Goal: Transaction & Acquisition: Purchase product/service

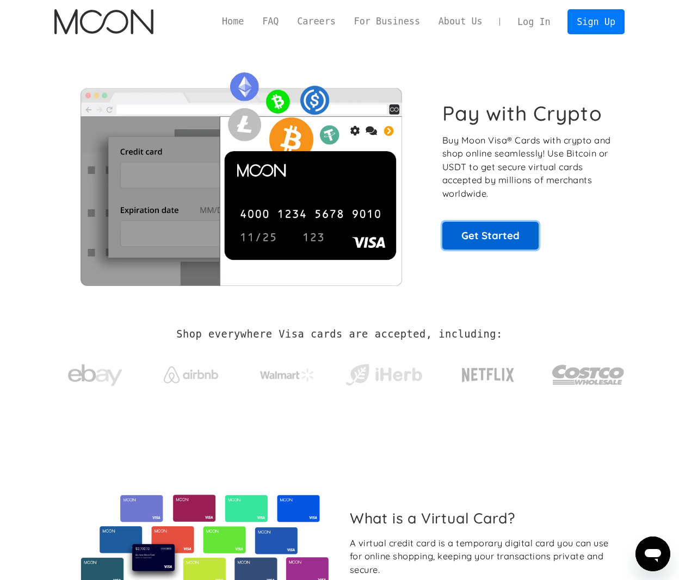
click at [456, 229] on link "Get Started" at bounding box center [490, 235] width 96 height 27
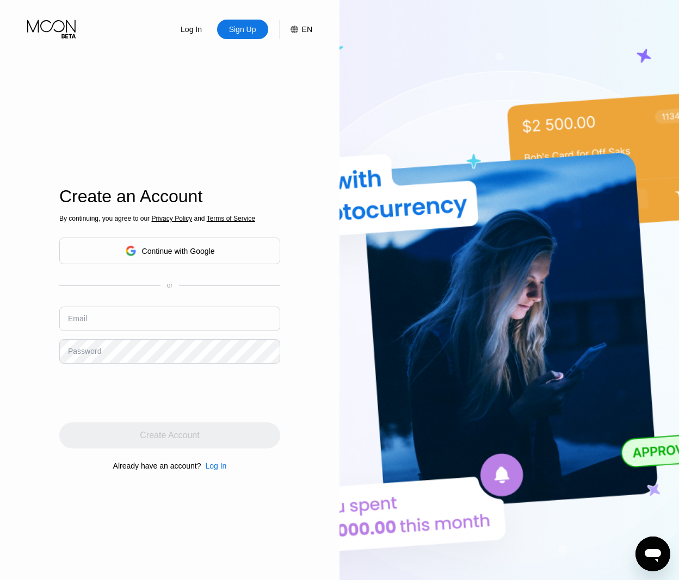
click at [115, 320] on input "text" at bounding box center [169, 319] width 221 height 24
paste input "[EMAIL_ADDRESS][DOMAIN_NAME]"
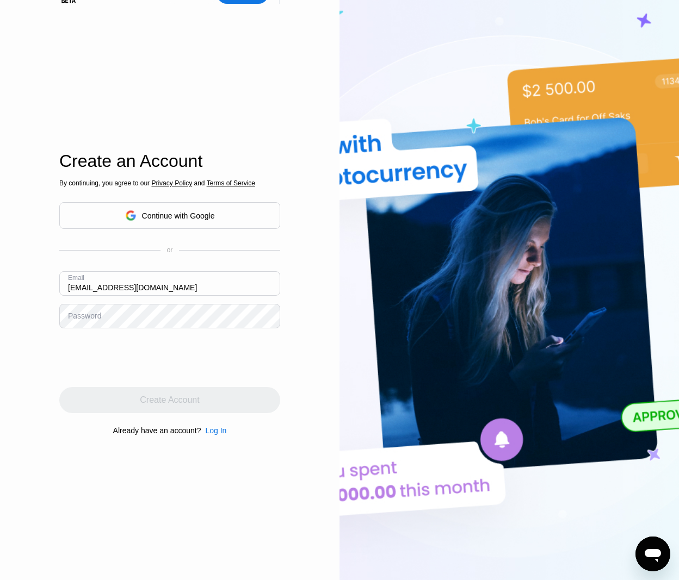
scroll to position [54, 0]
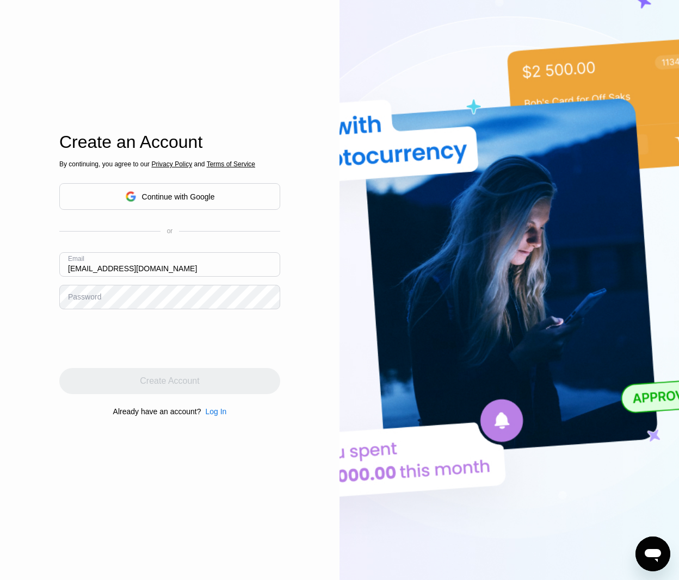
type input "[EMAIL_ADDRESS][DOMAIN_NAME]"
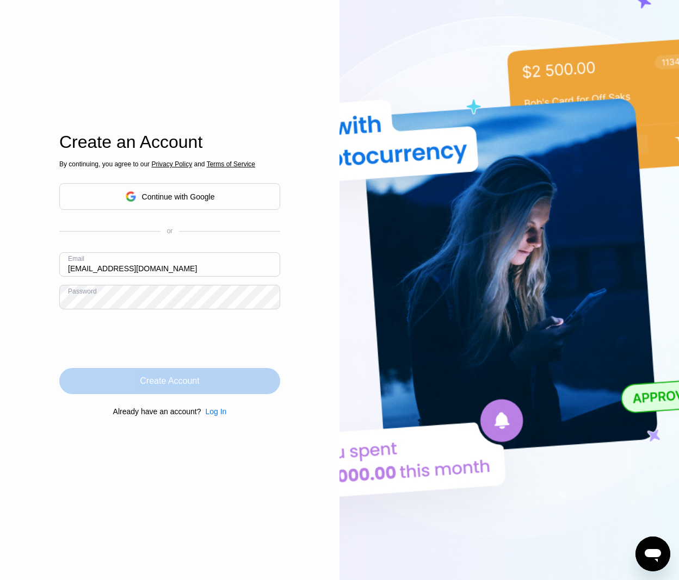
click at [118, 381] on div "Create Account" at bounding box center [169, 381] width 221 height 26
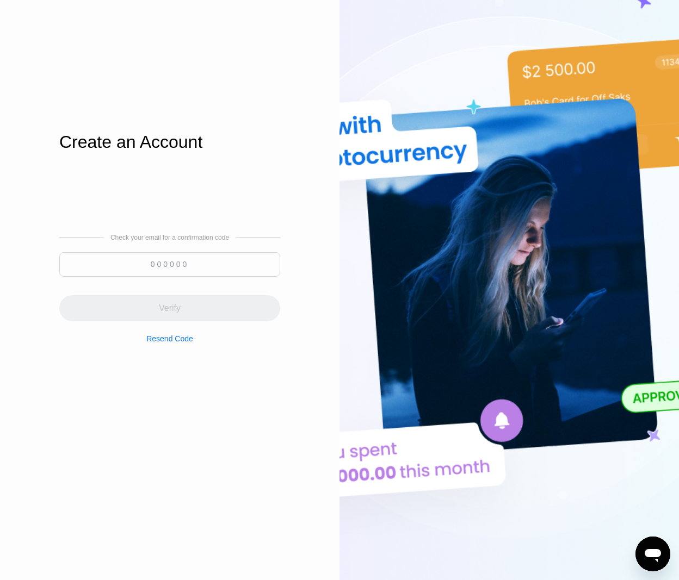
click at [155, 260] on input at bounding box center [169, 264] width 221 height 24
paste input "290195"
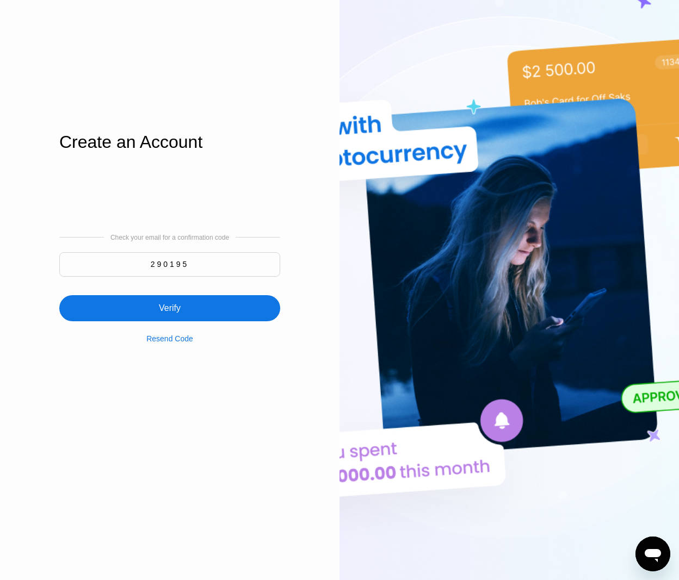
type input "290195"
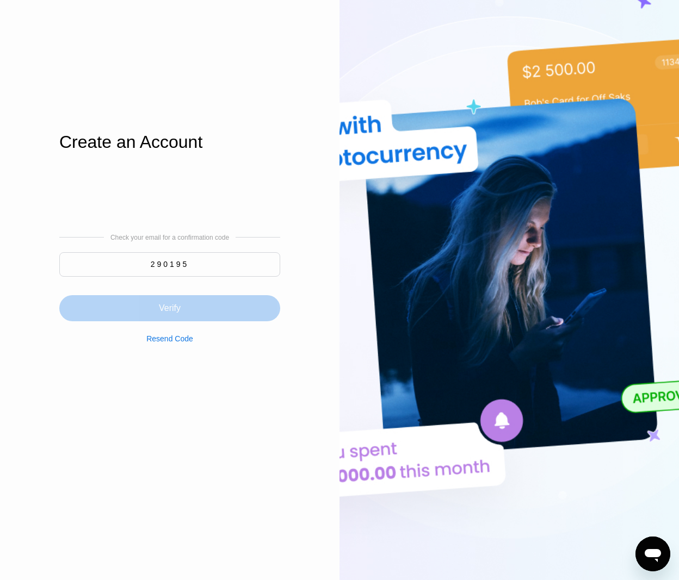
click at [153, 308] on div "Verify" at bounding box center [169, 308] width 221 height 26
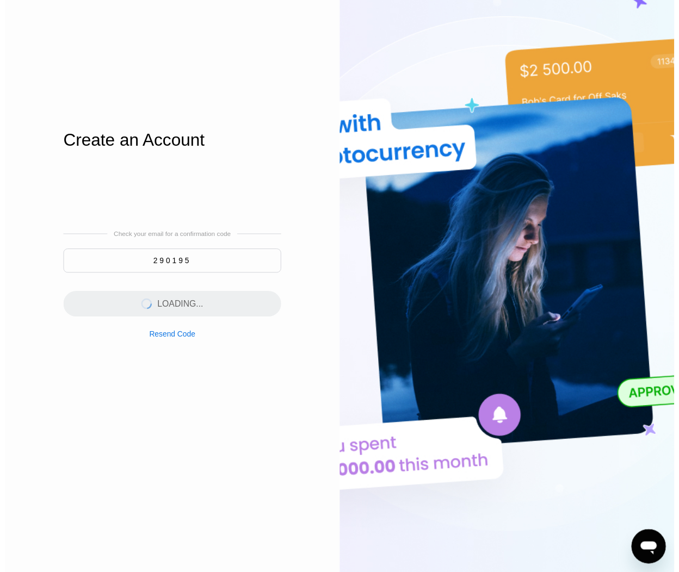
scroll to position [0, 0]
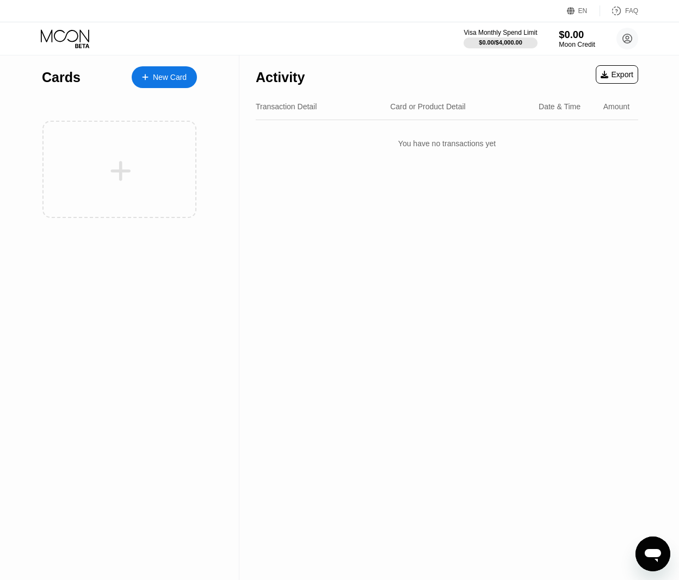
click at [574, 39] on div "$0.00" at bounding box center [576, 34] width 36 height 11
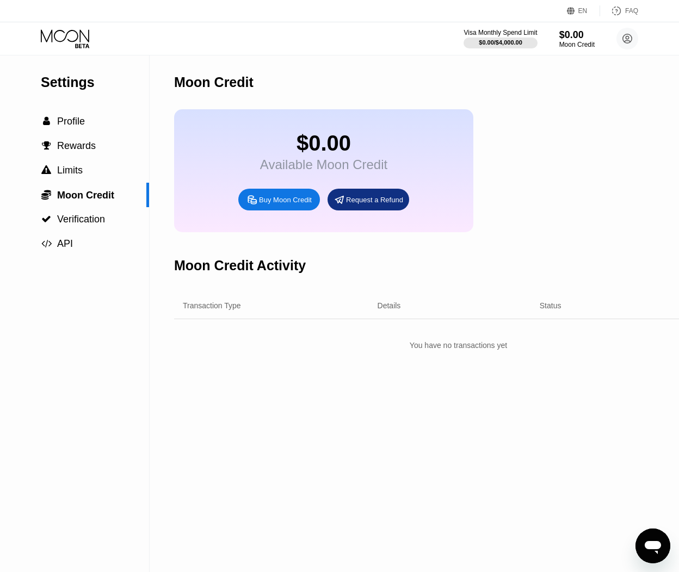
click at [285, 204] on div "Buy Moon Credit" at bounding box center [285, 199] width 53 height 9
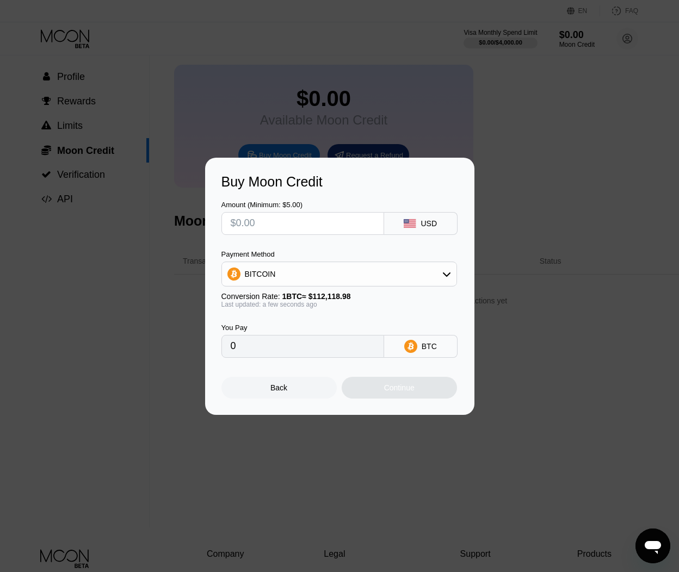
scroll to position [109, 0]
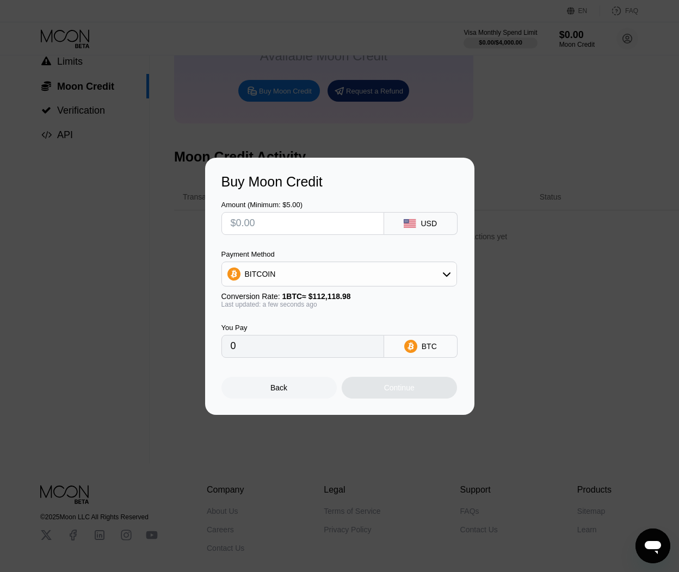
click at [345, 226] on input "text" at bounding box center [303, 224] width 144 height 22
type input "$5"
type input "0.00004460"
type input "$50"
type input "0.00044596"
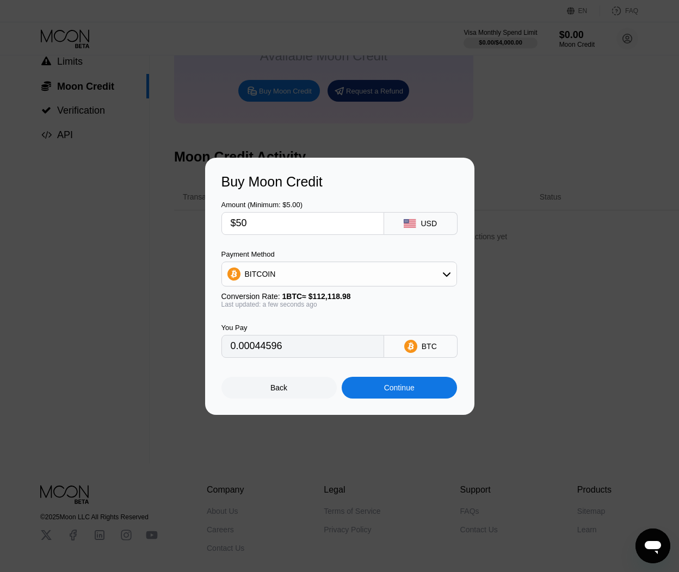
type input "$500"
type input "0.00445955"
type input "$500"
click at [380, 395] on div "Continue" at bounding box center [398, 388] width 115 height 22
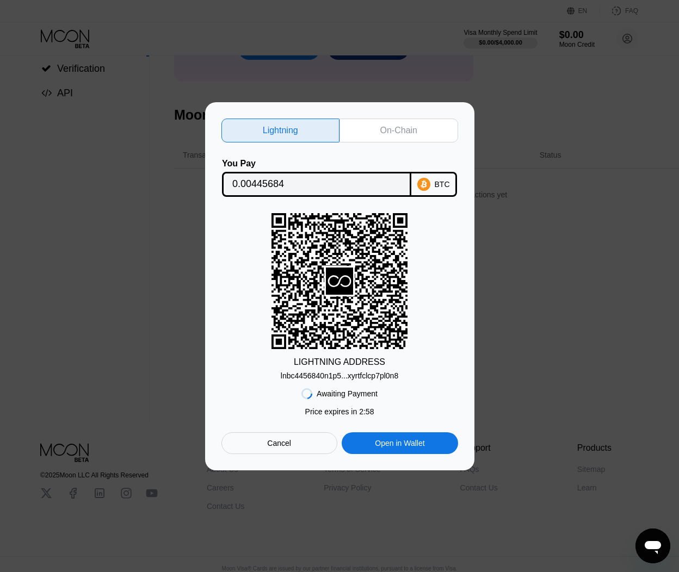
scroll to position [163, 0]
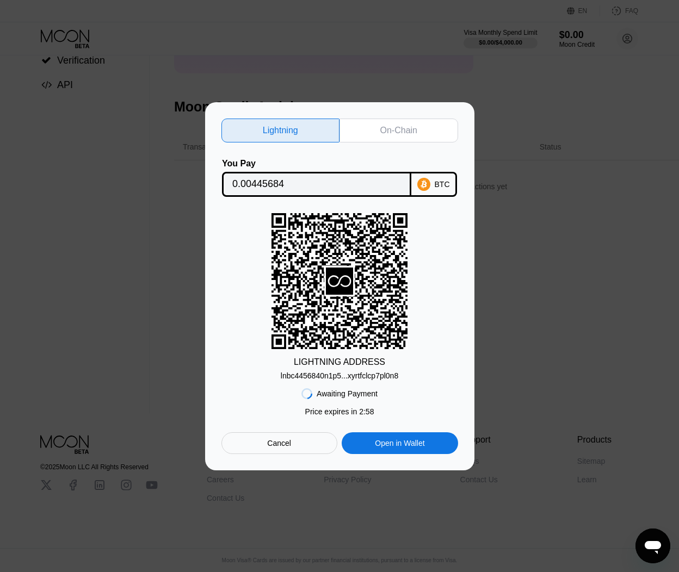
click at [372, 122] on div "On-Chain" at bounding box center [398, 131] width 119 height 24
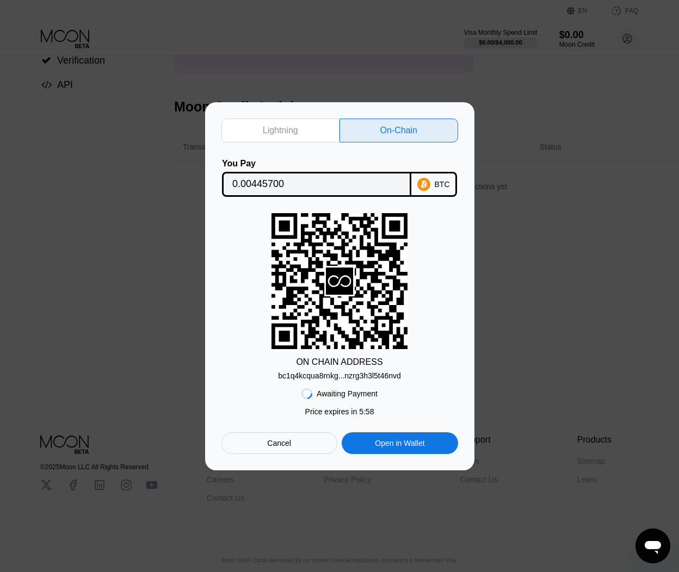
click at [428, 180] on icon at bounding box center [423, 183] width 13 height 13
click at [285, 446] on div "Cancel" at bounding box center [279, 443] width 24 height 10
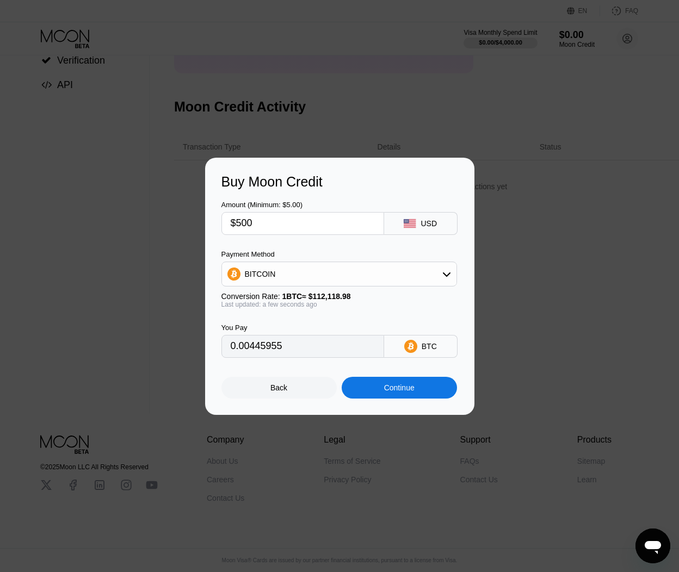
click at [406, 277] on div "BITCOIN" at bounding box center [339, 274] width 234 height 22
click at [531, 237] on div "Buy Moon Credit Amount (Minimum: $5.00) $500 USD Payment Method BITCOIN BITCOIN…" at bounding box center [339, 286] width 679 height 257
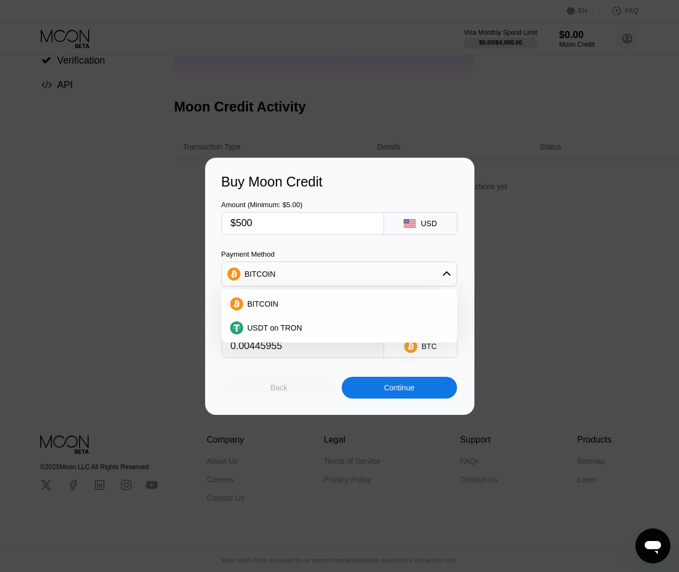
click at [269, 389] on div "Back" at bounding box center [278, 388] width 115 height 22
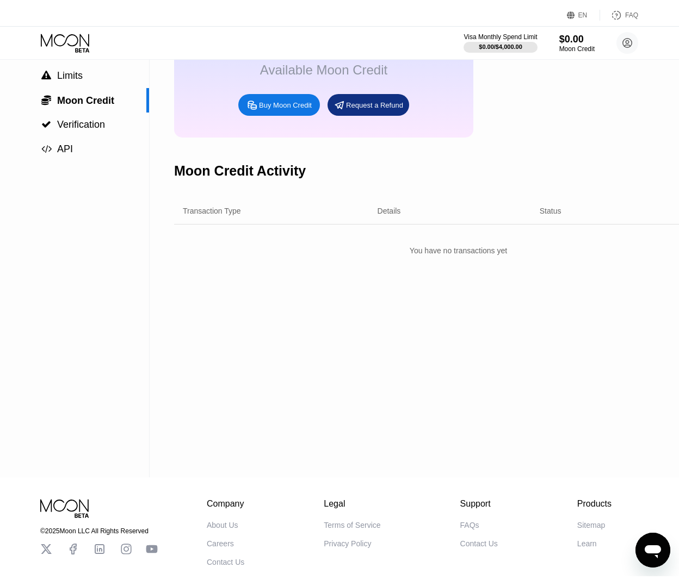
scroll to position [0, 0]
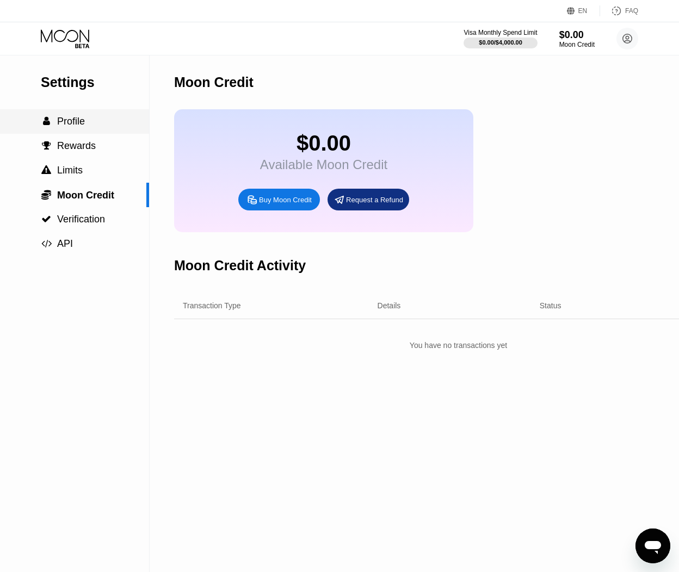
click at [80, 124] on span "Profile" at bounding box center [71, 121] width 28 height 11
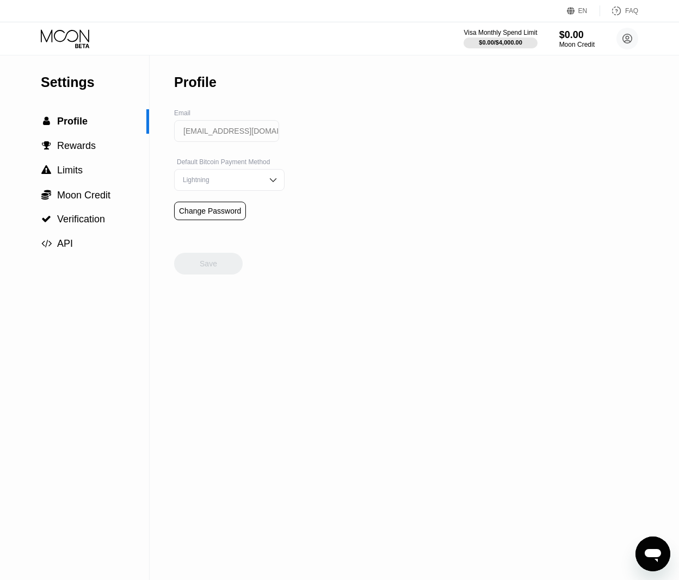
click at [66, 30] on icon at bounding box center [66, 38] width 51 height 19
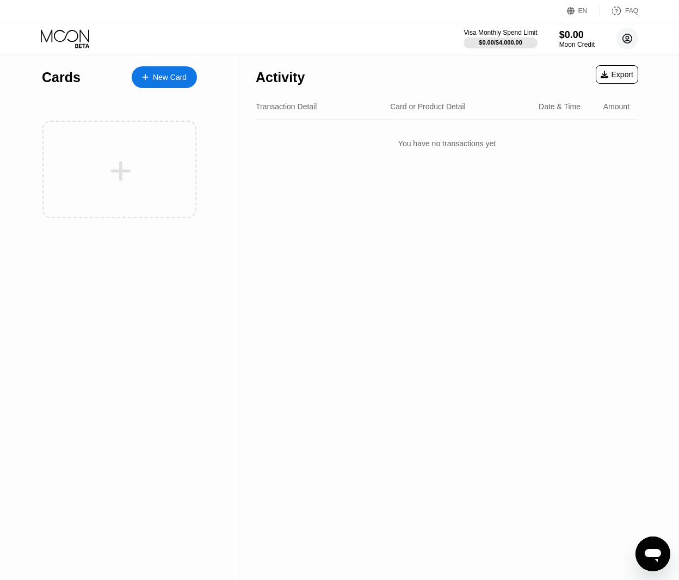
click at [623, 43] on circle at bounding box center [627, 39] width 22 height 22
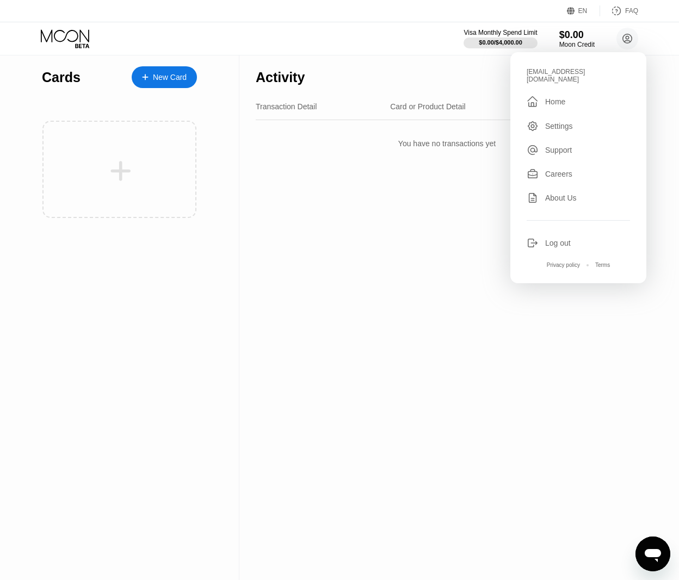
click at [561, 125] on div "Settings" at bounding box center [559, 126] width 28 height 9
